Goal: Navigation & Orientation: Find specific page/section

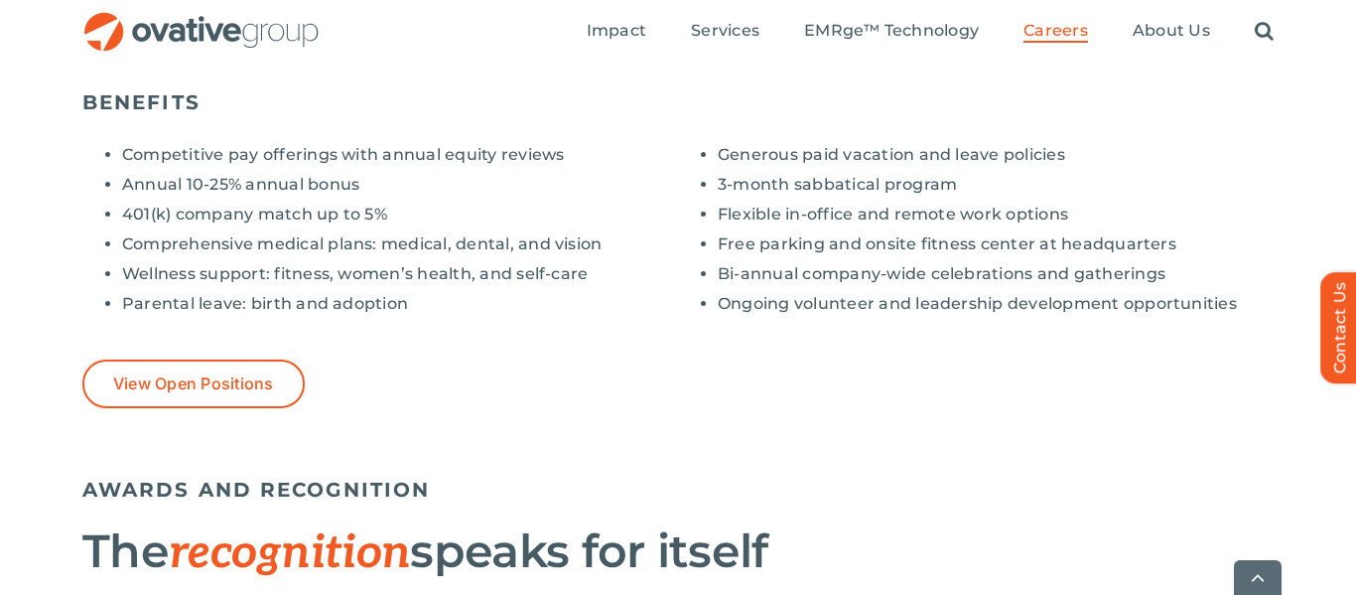
scroll to position [1653, 0]
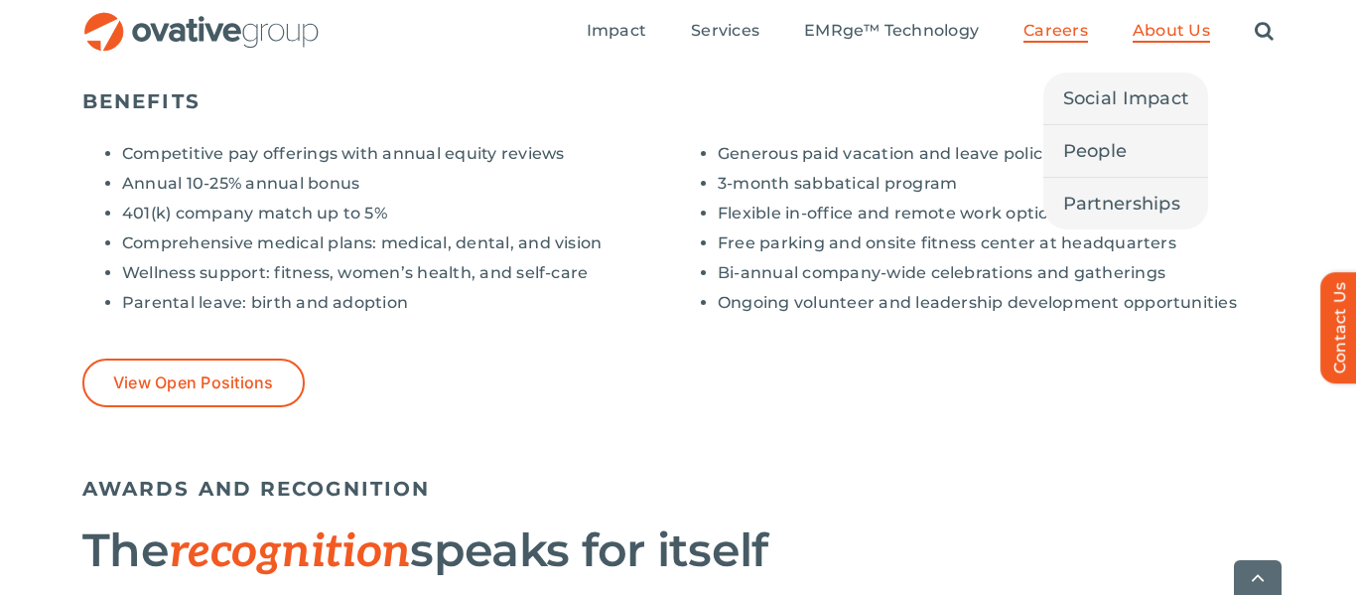
click at [1163, 33] on span "About Us" at bounding box center [1171, 31] width 77 height 20
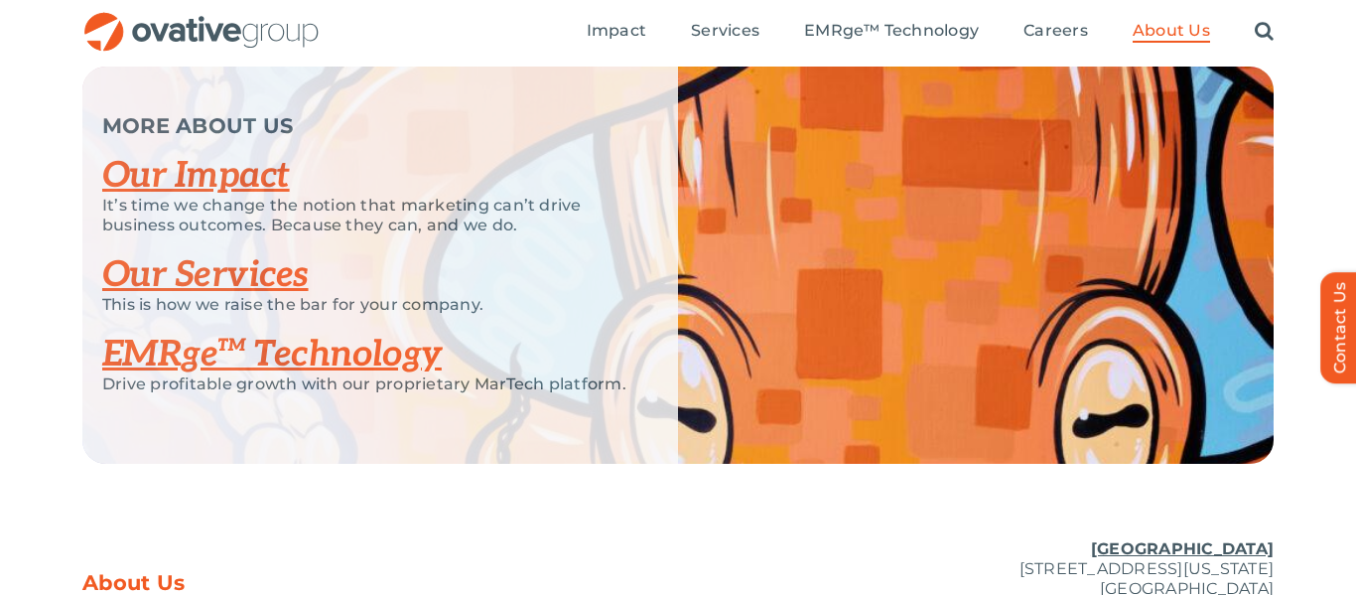
scroll to position [4173, 0]
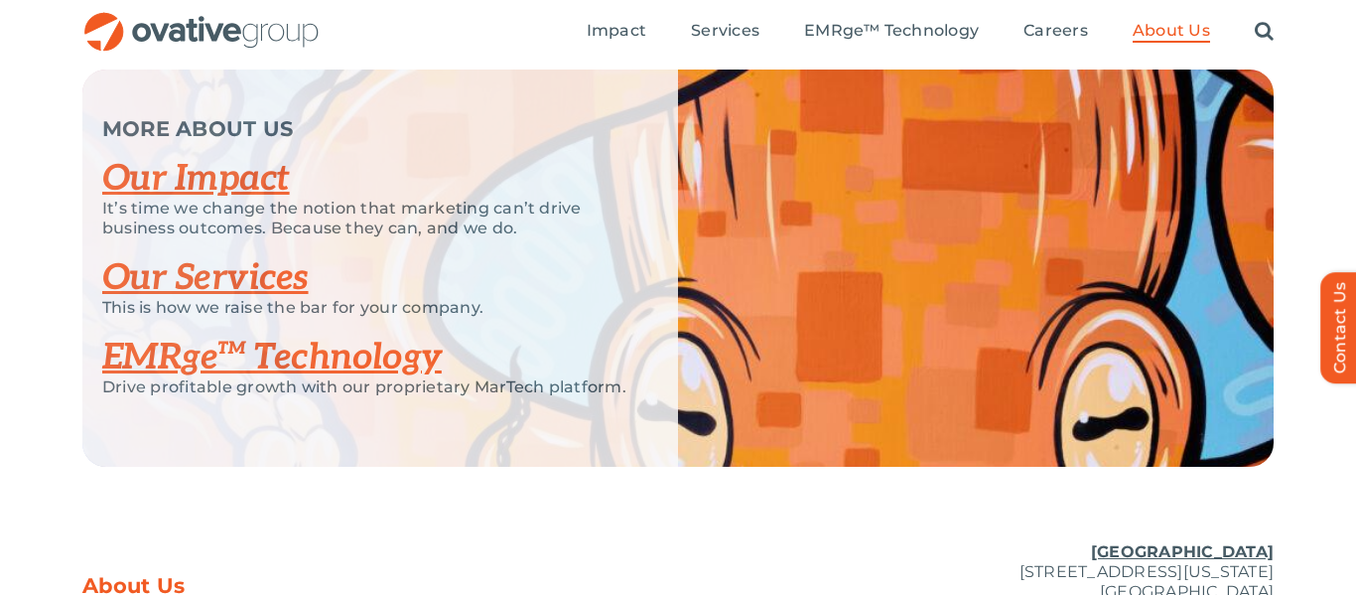
click at [546, 318] on p "This is how we raise the bar for your company." at bounding box center [365, 308] width 526 height 20
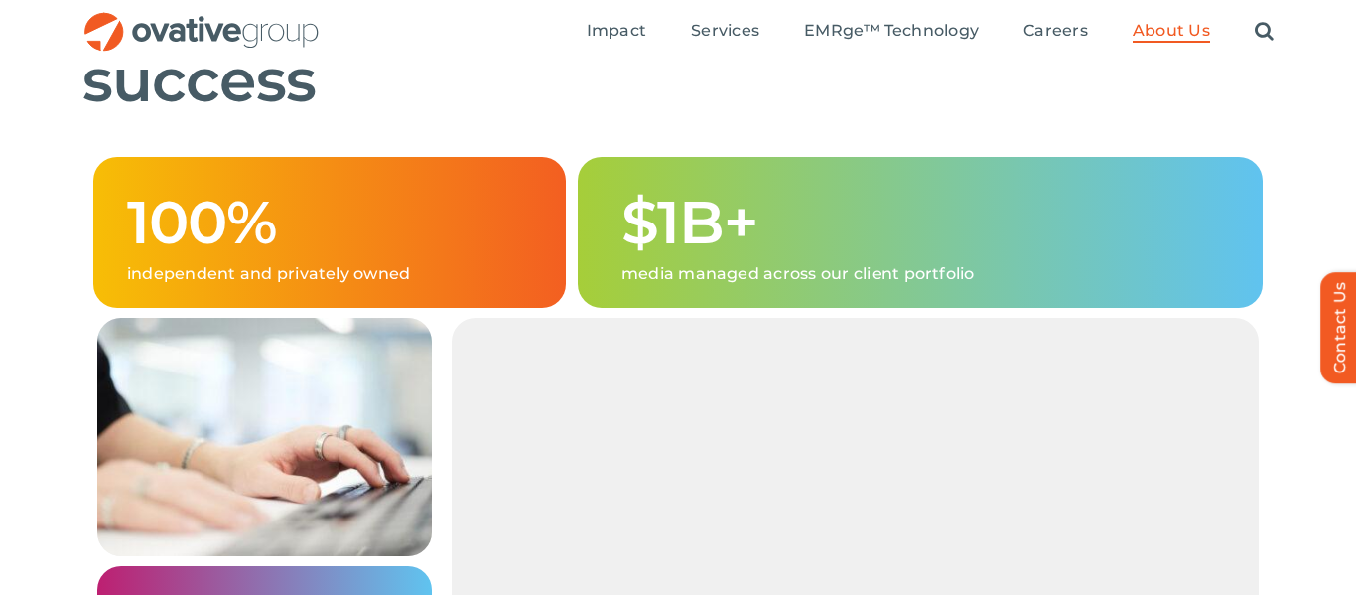
scroll to position [1236, 0]
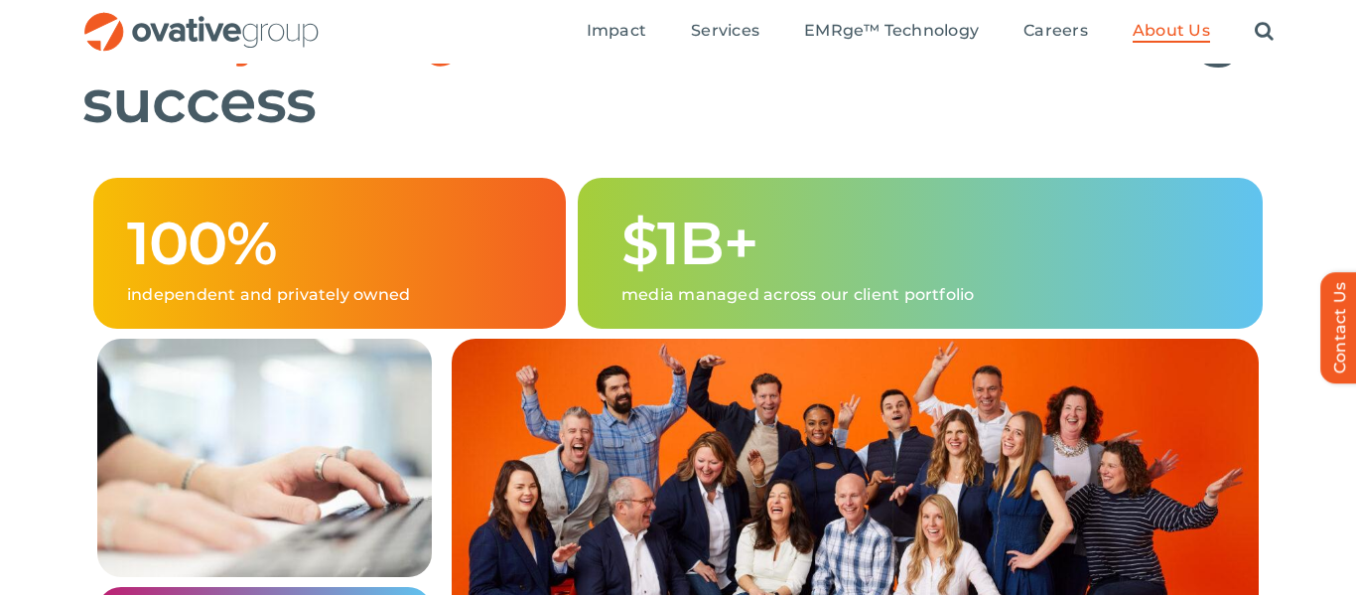
click at [722, 17] on ul "Impact Expert Insights Case Studies Awards & Press Services Media Measurement C…" at bounding box center [930, 32] width 687 height 64
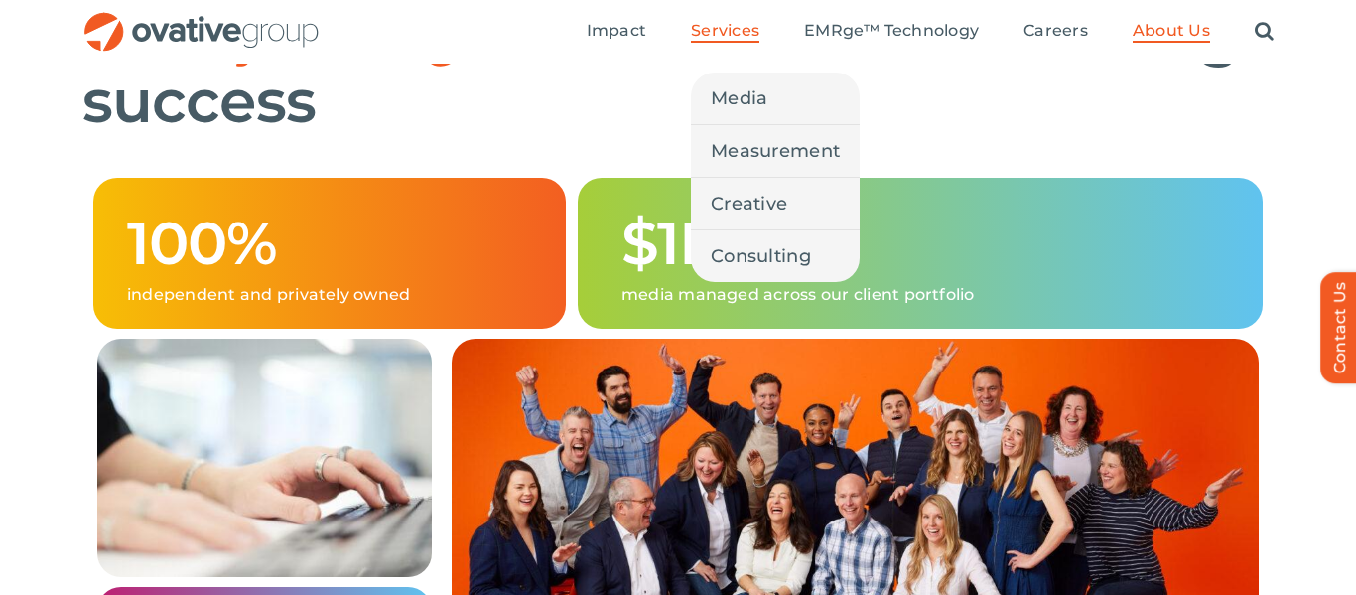
click at [724, 31] on span "Services" at bounding box center [725, 31] width 68 height 20
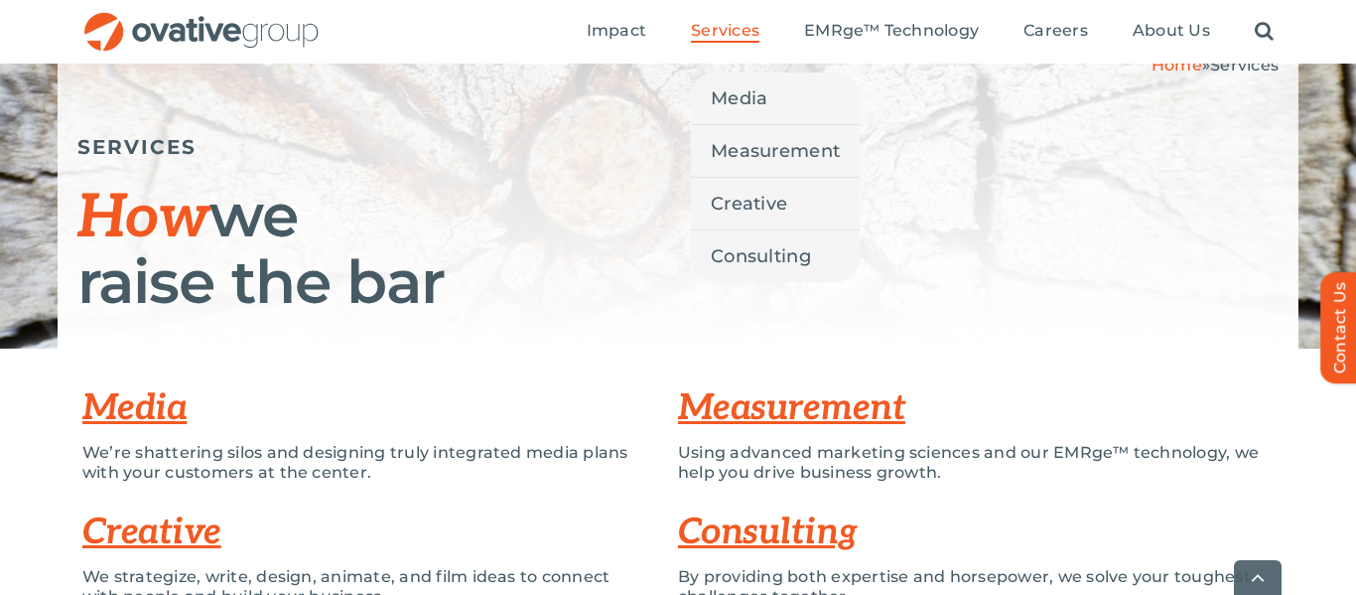
scroll to position [239, 0]
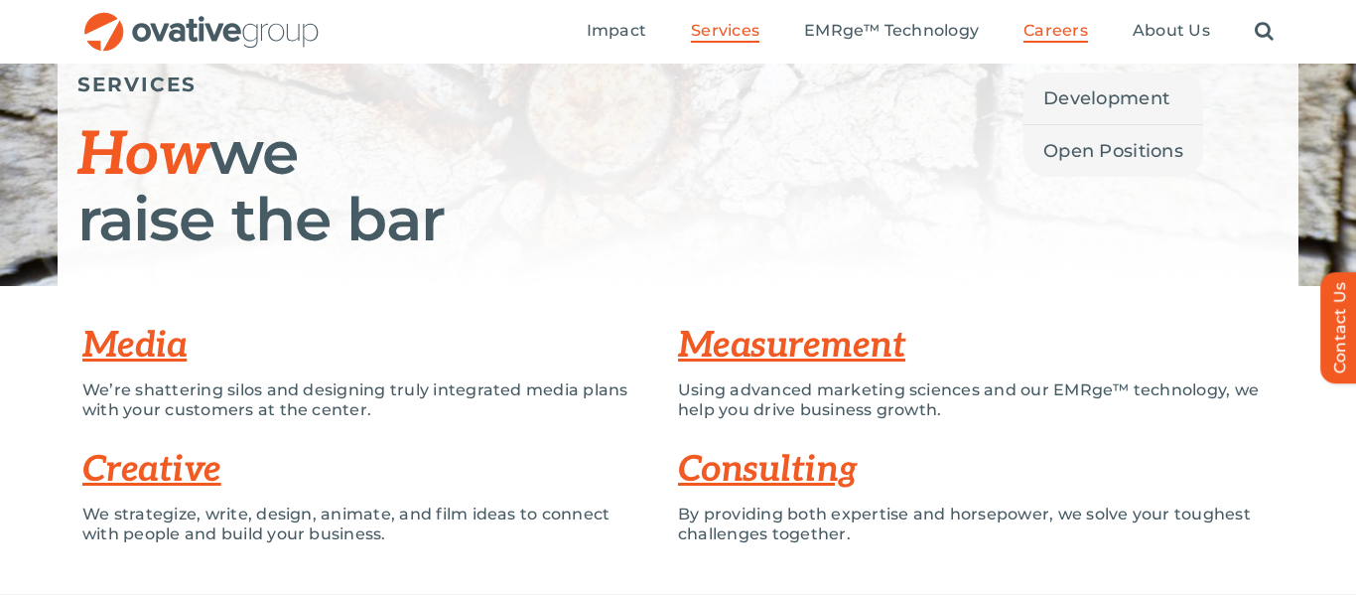
click at [1056, 21] on span "Careers" at bounding box center [1056, 31] width 65 height 20
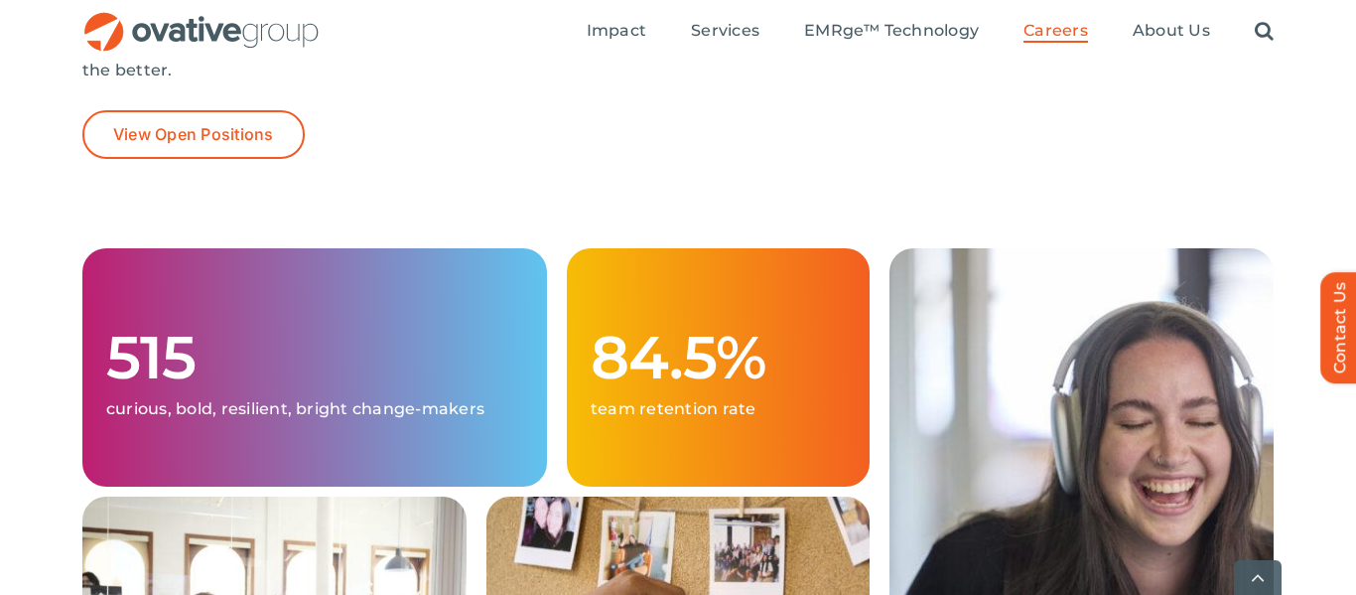
scroll to position [488, 0]
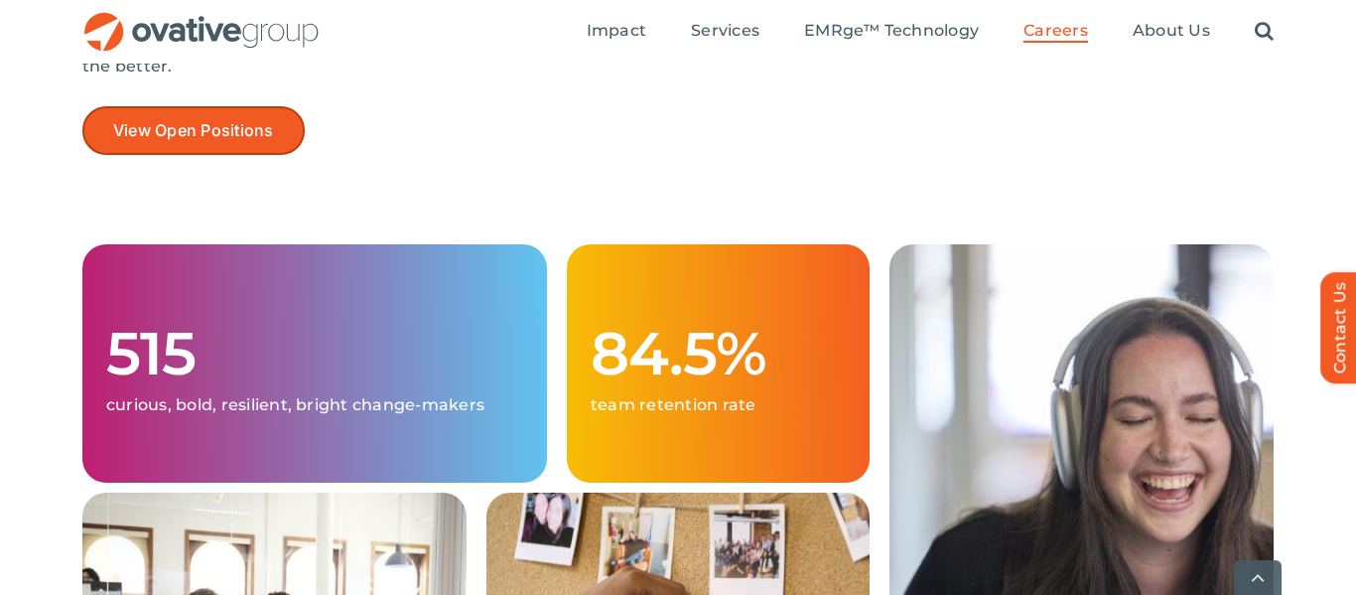
click at [289, 135] on link "View Open Positions" at bounding box center [193, 130] width 222 height 49
